Goal: Transaction & Acquisition: Purchase product/service

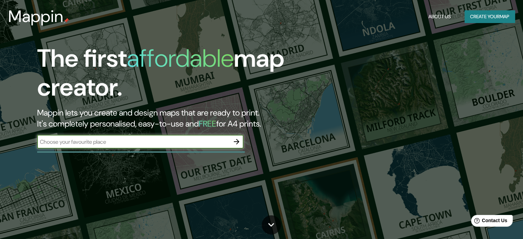
click at [210, 139] on input "text" at bounding box center [133, 142] width 193 height 8
type input "Tlacotalpan"
click at [237, 141] on icon "button" at bounding box center [236, 142] width 8 height 8
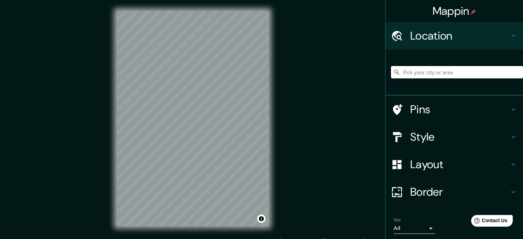
click at [461, 75] on input "Pick your city or area" at bounding box center [457, 72] width 132 height 12
paste input "Tlacotalpan"
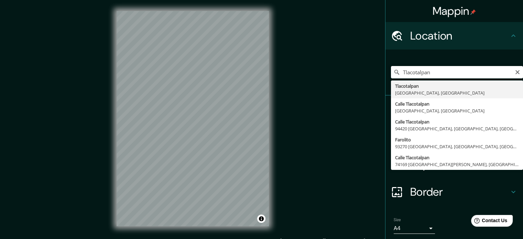
type input "Tlacotalpan, [GEOGRAPHIC_DATA], [GEOGRAPHIC_DATA]"
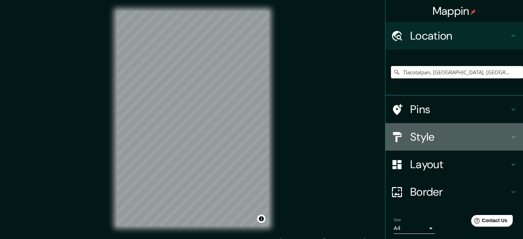
click at [455, 138] on h4 "Style" at bounding box center [459, 137] width 99 height 14
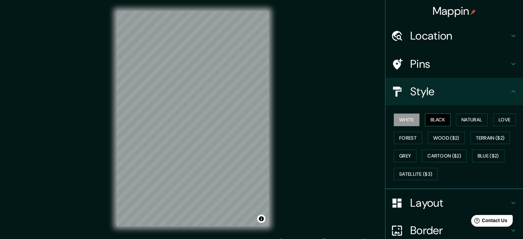
click at [429, 120] on button "Black" at bounding box center [438, 119] width 26 height 13
click at [409, 118] on button "White" at bounding box center [407, 119] width 26 height 13
click at [475, 121] on button "Natural" at bounding box center [472, 119] width 32 height 13
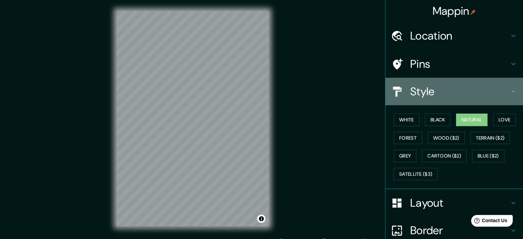
click at [499, 95] on h4 "Style" at bounding box center [459, 92] width 99 height 14
click at [510, 87] on icon at bounding box center [513, 91] width 8 height 8
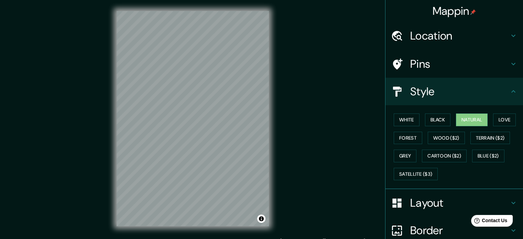
click at [429, 200] on h4 "Layout" at bounding box center [459, 203] width 99 height 14
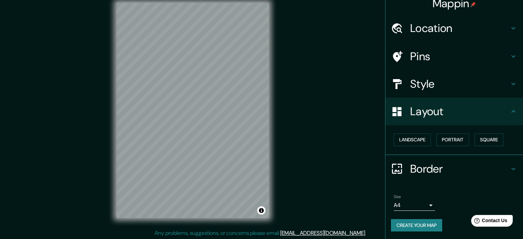
scroll to position [9, 0]
click at [439, 169] on h4 "Border" at bounding box center [459, 169] width 99 height 14
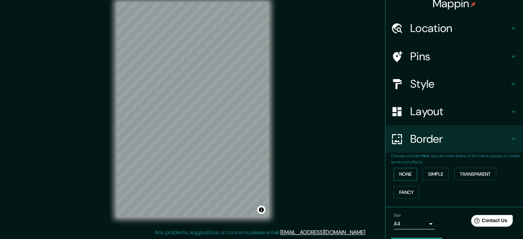
click at [398, 173] on button "None" at bounding box center [405, 174] width 23 height 13
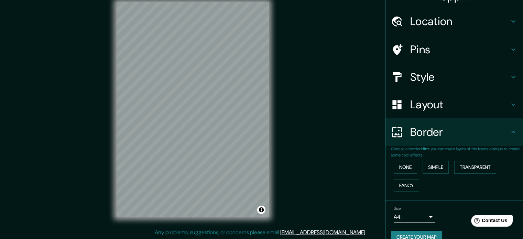
scroll to position [26, 0]
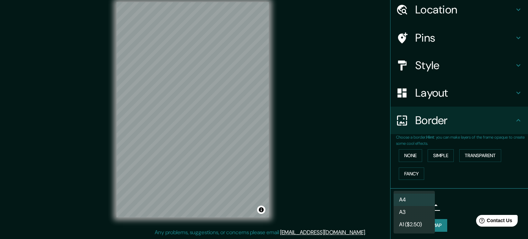
click at [424, 207] on body "Mappin Location [GEOGRAPHIC_DATA], [GEOGRAPHIC_DATA], [GEOGRAPHIC_DATA] Pins St…" at bounding box center [264, 110] width 528 height 239
click at [422, 213] on li "A3" at bounding box center [414, 212] width 41 height 12
type input "a4"
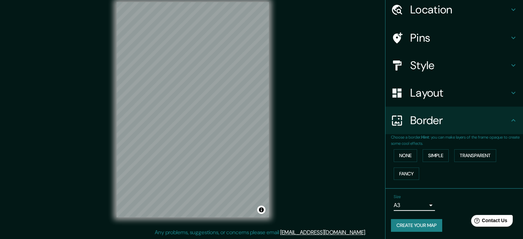
click at [427, 224] on button "Create your map" at bounding box center [416, 225] width 51 height 13
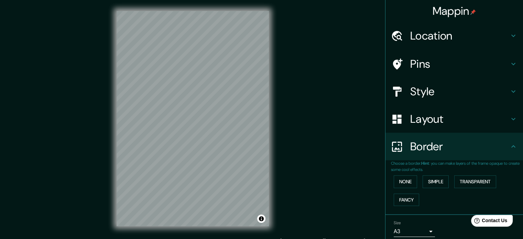
scroll to position [0, 0]
